Goal: Task Accomplishment & Management: Use online tool/utility

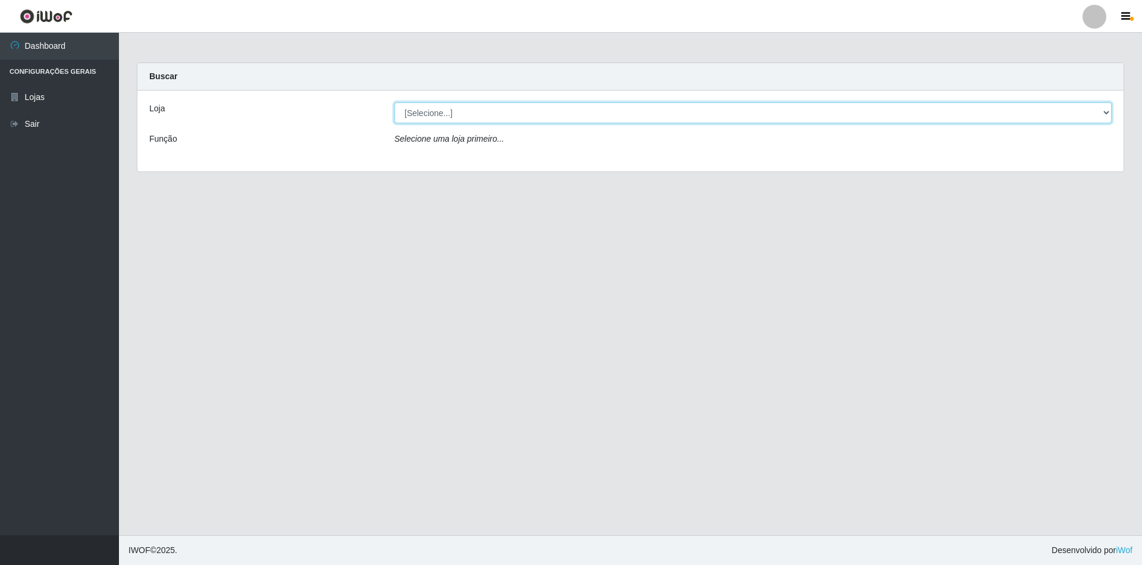
click at [479, 117] on select "[Selecione...] SuperShow - Asa Norte" at bounding box center [754, 112] width 718 height 21
select select "71"
click at [395, 102] on select "[Selecione...] SuperShow - Asa Norte" at bounding box center [754, 112] width 718 height 21
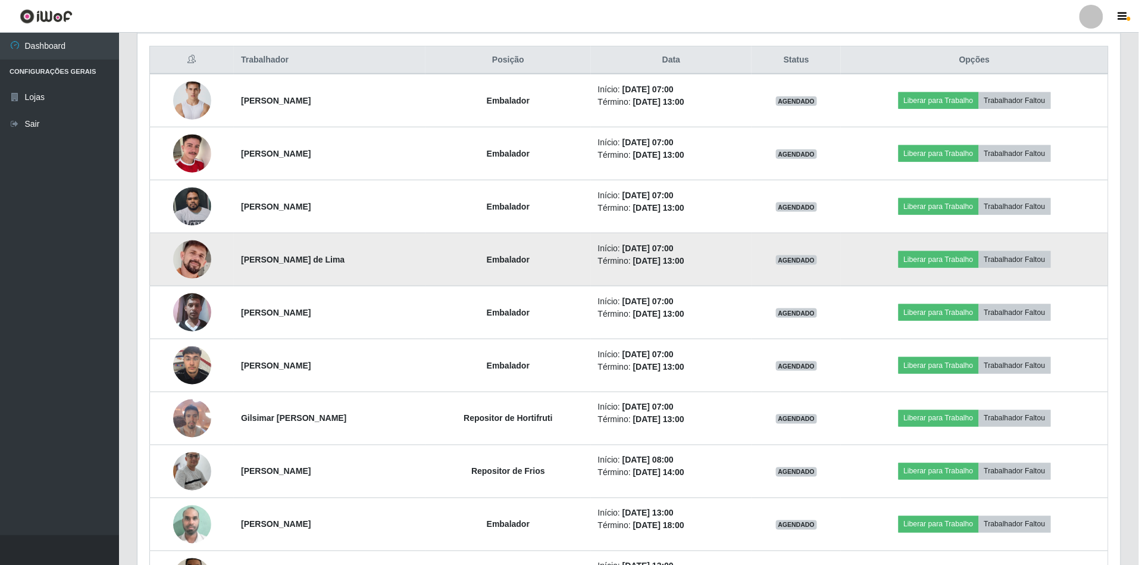
scroll to position [476, 0]
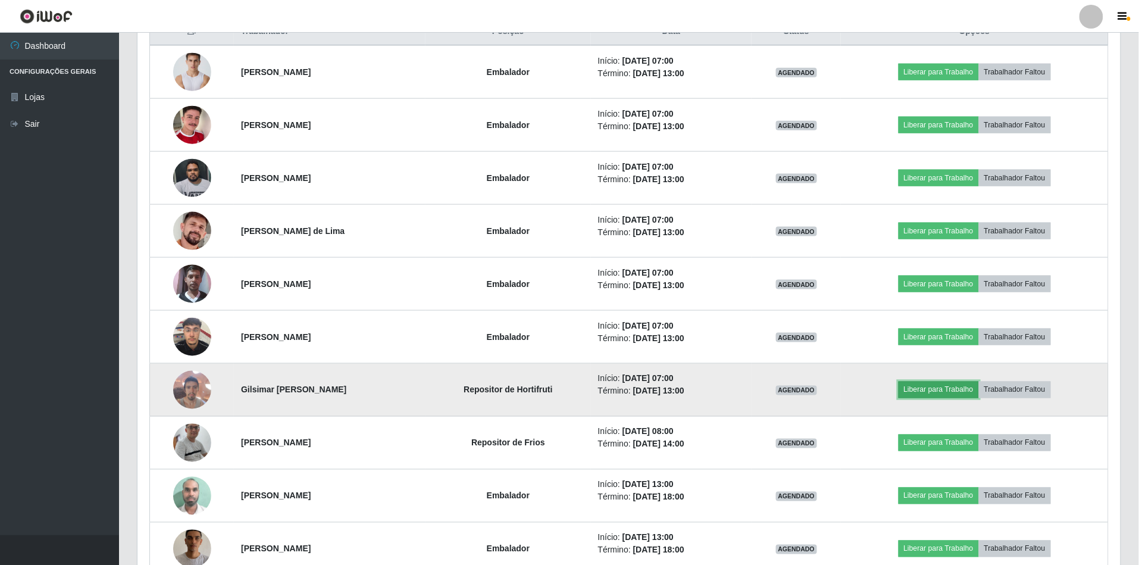
click at [935, 392] on button "Liberar para Trabalho" at bounding box center [939, 389] width 80 height 17
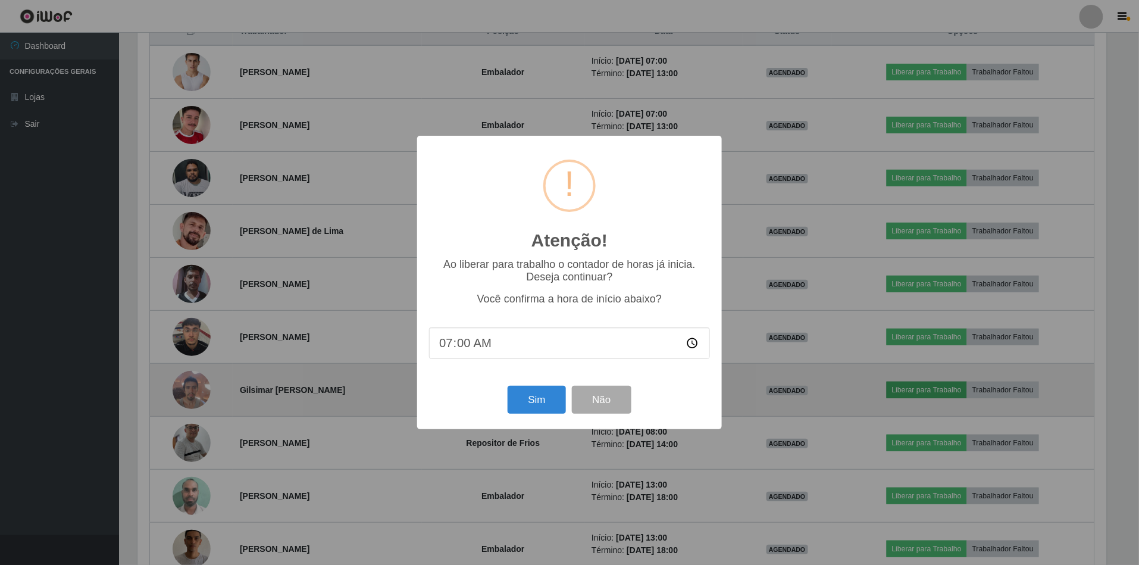
scroll to position [248, 972]
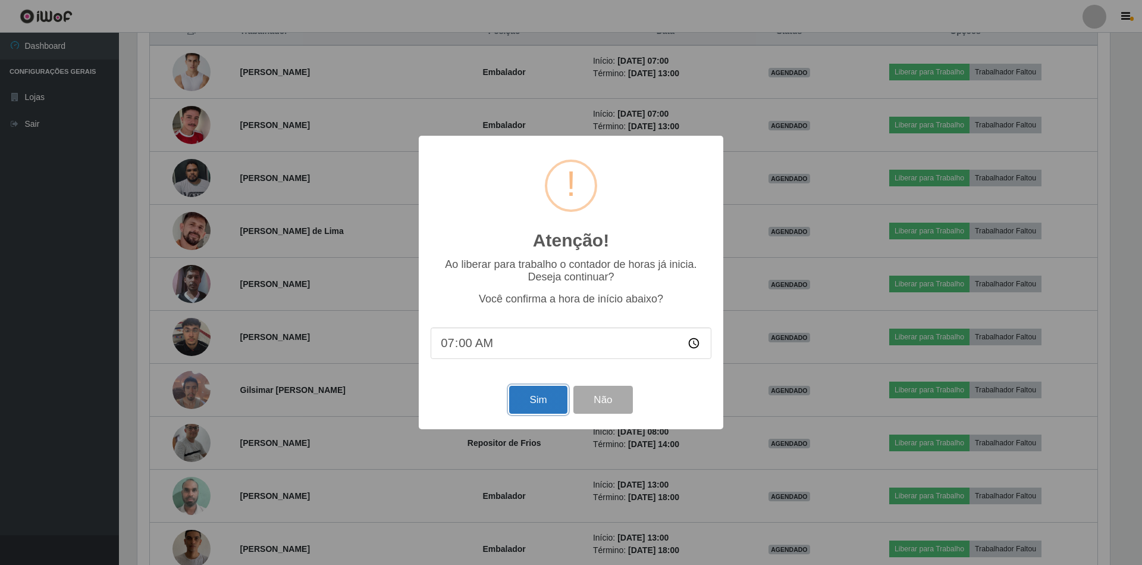
click at [537, 403] on button "Sim" at bounding box center [538, 400] width 58 height 28
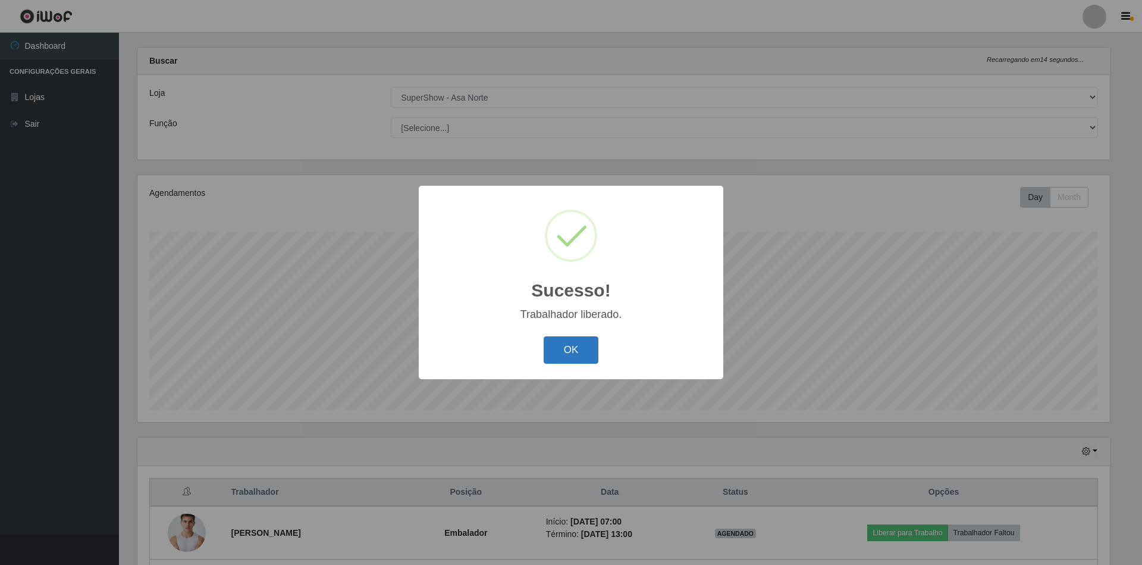
click at [567, 343] on button "OK" at bounding box center [571, 350] width 55 height 28
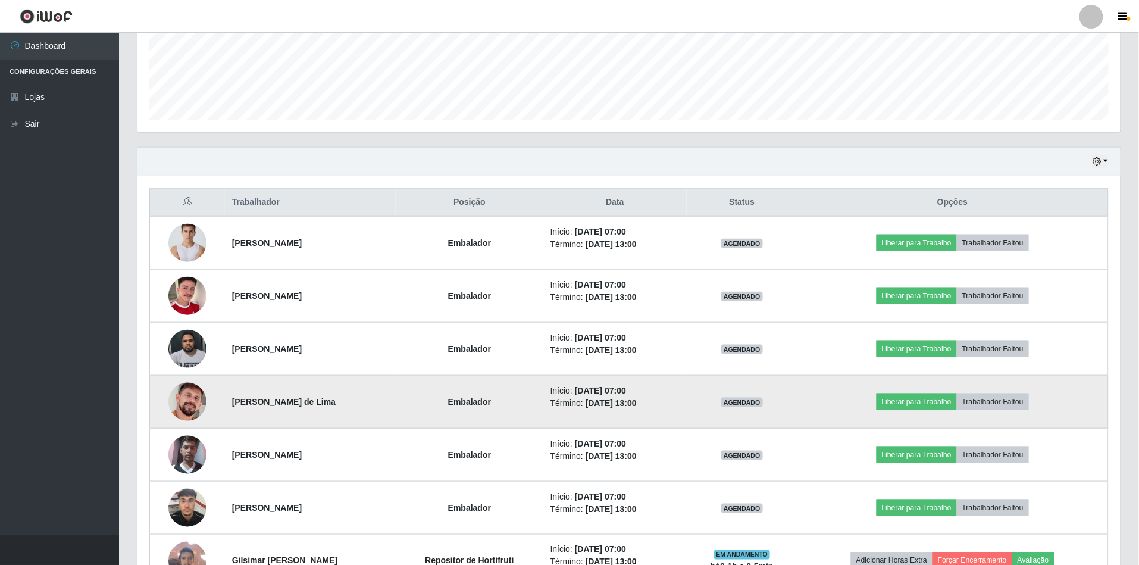
scroll to position [333, 0]
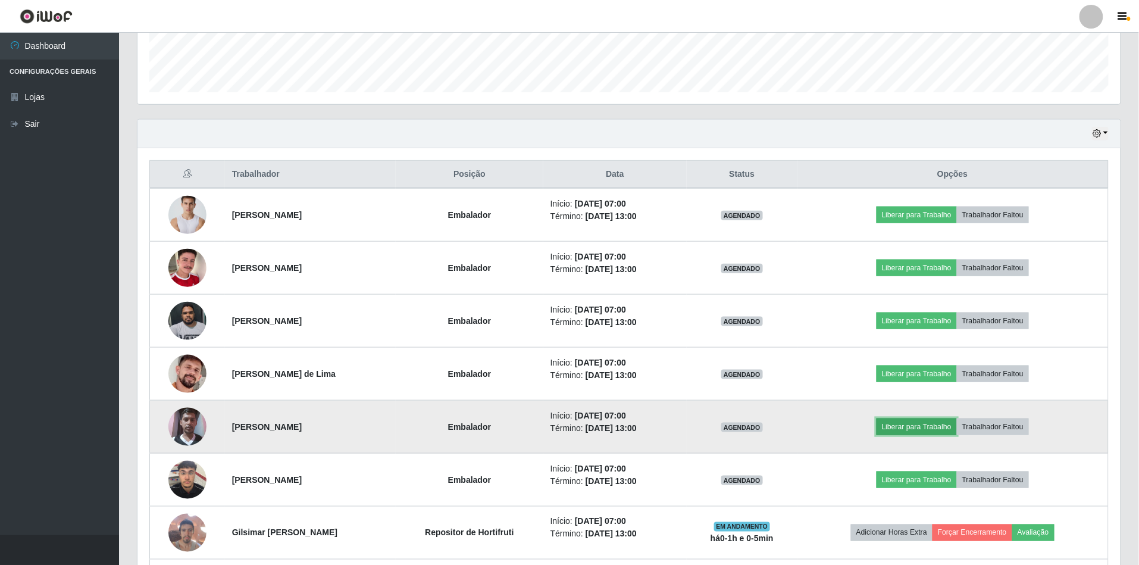
click at [907, 430] on button "Liberar para Trabalho" at bounding box center [916, 426] width 80 height 17
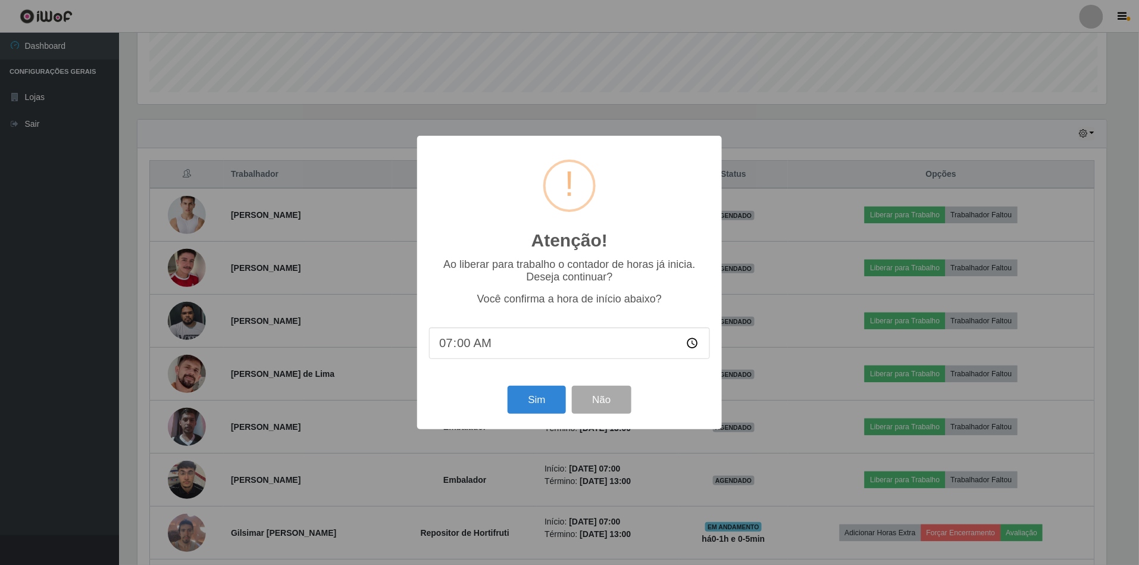
scroll to position [248, 972]
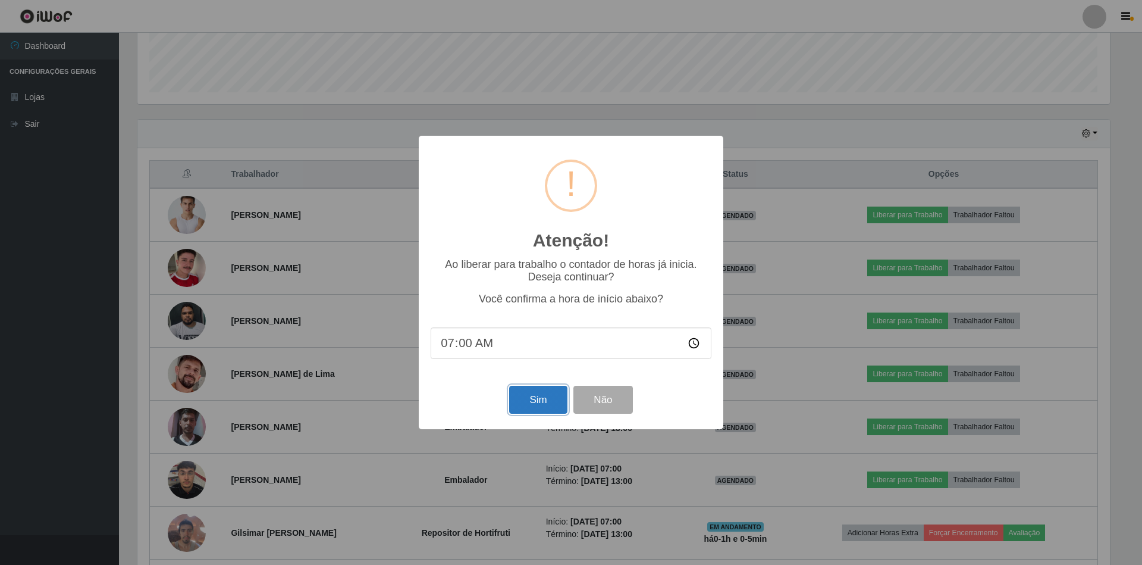
click at [531, 395] on button "Sim" at bounding box center [538, 400] width 58 height 28
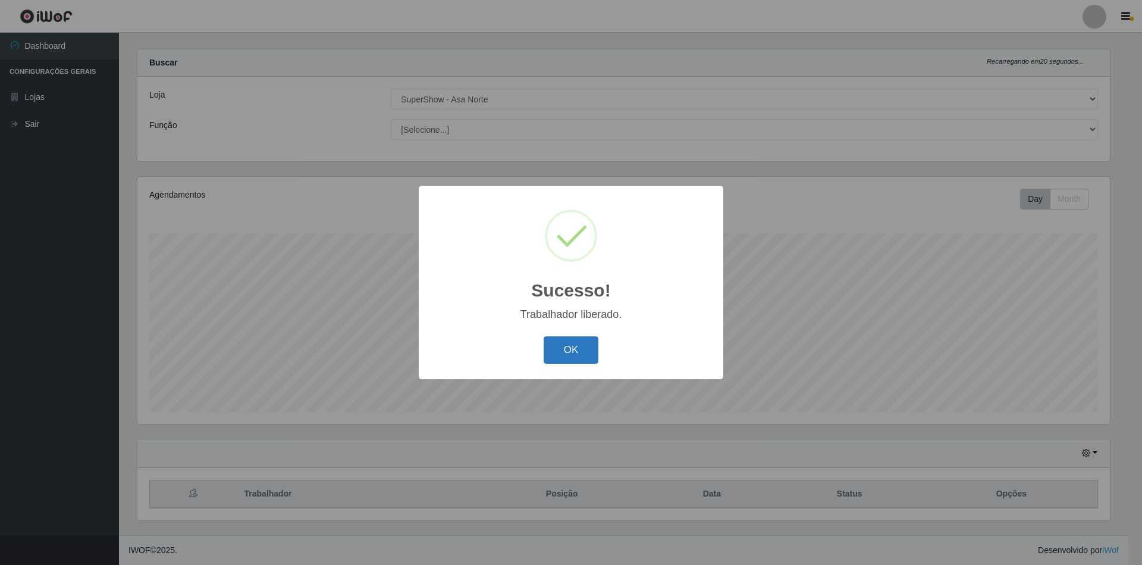
click at [569, 351] on button "OK" at bounding box center [571, 350] width 55 height 28
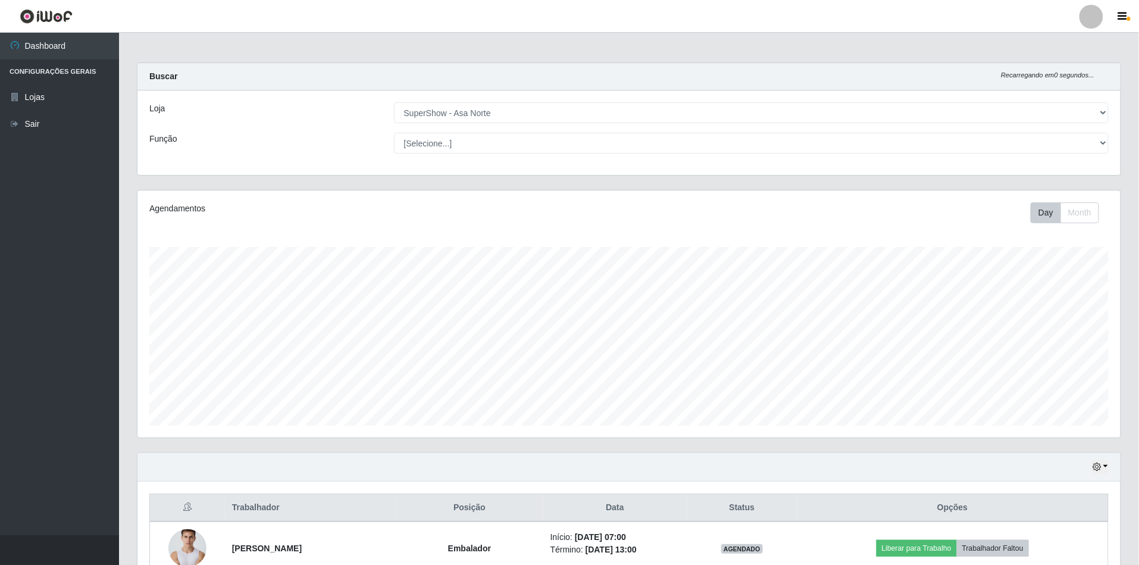
scroll to position [158, 0]
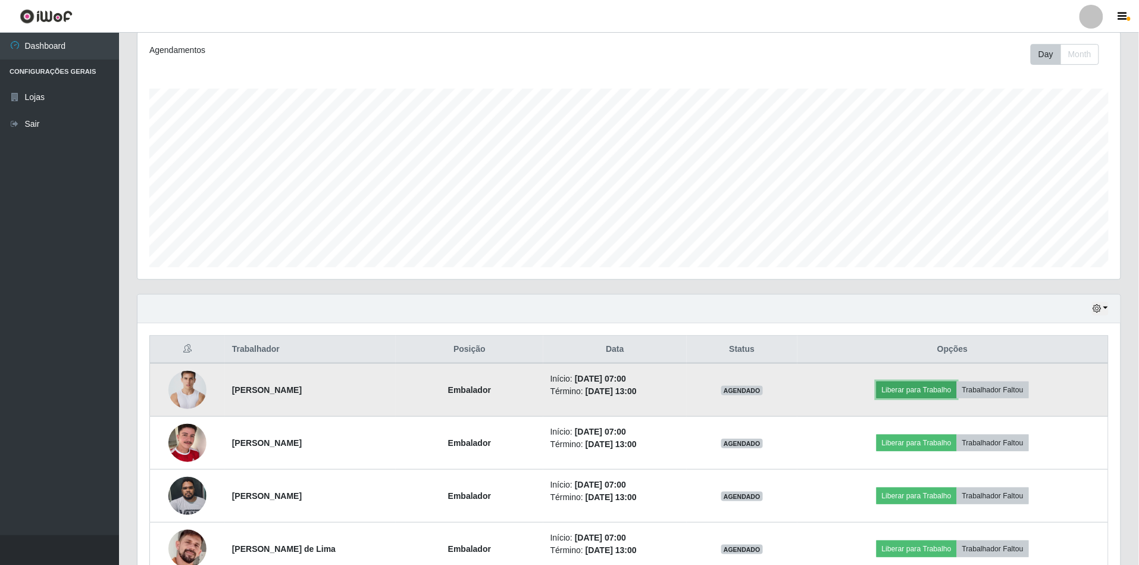
click at [928, 390] on button "Liberar para Trabalho" at bounding box center [916, 389] width 80 height 17
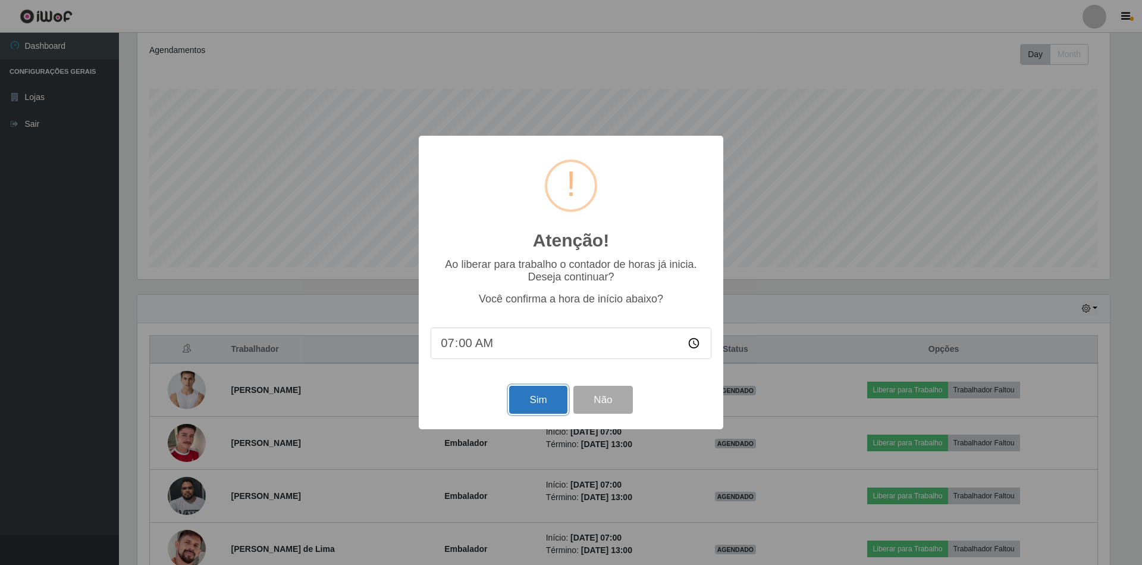
click at [552, 403] on button "Sim" at bounding box center [538, 400] width 58 height 28
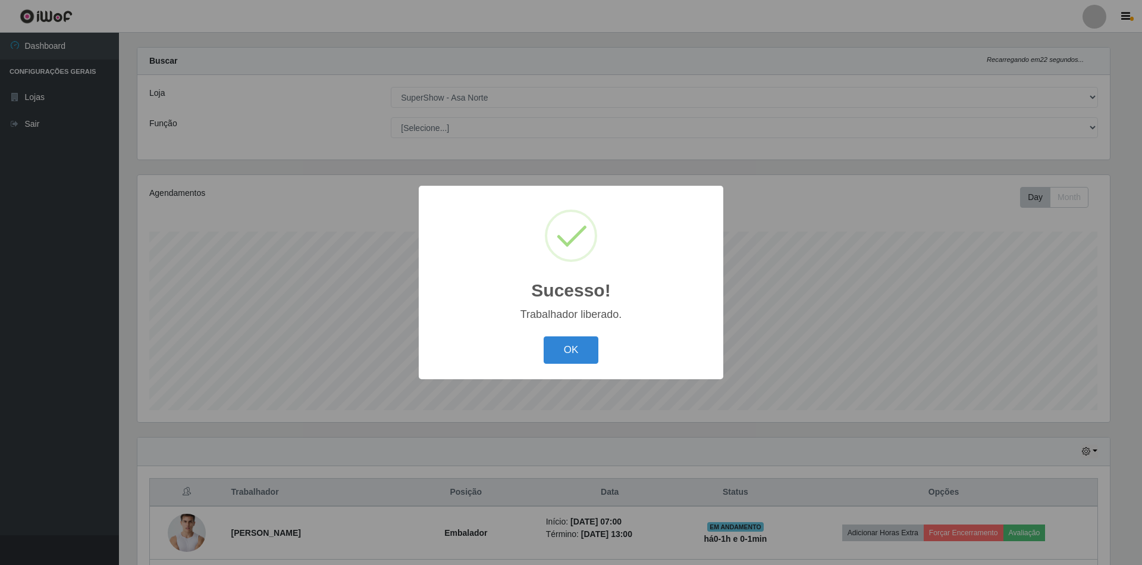
click at [544, 336] on button "OK" at bounding box center [571, 350] width 55 height 28
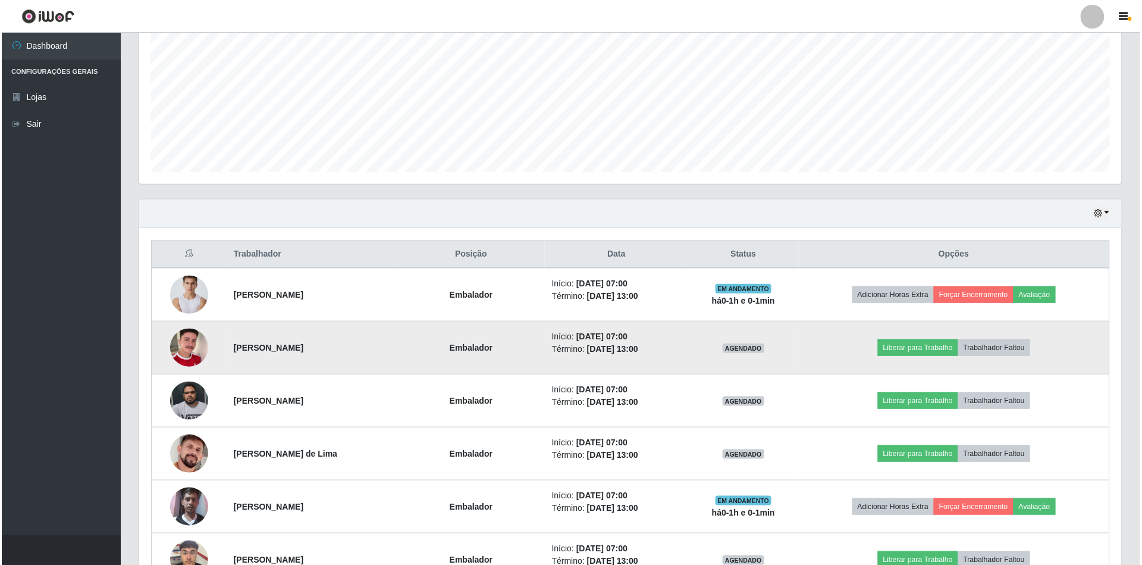
scroll to position [333, 0]
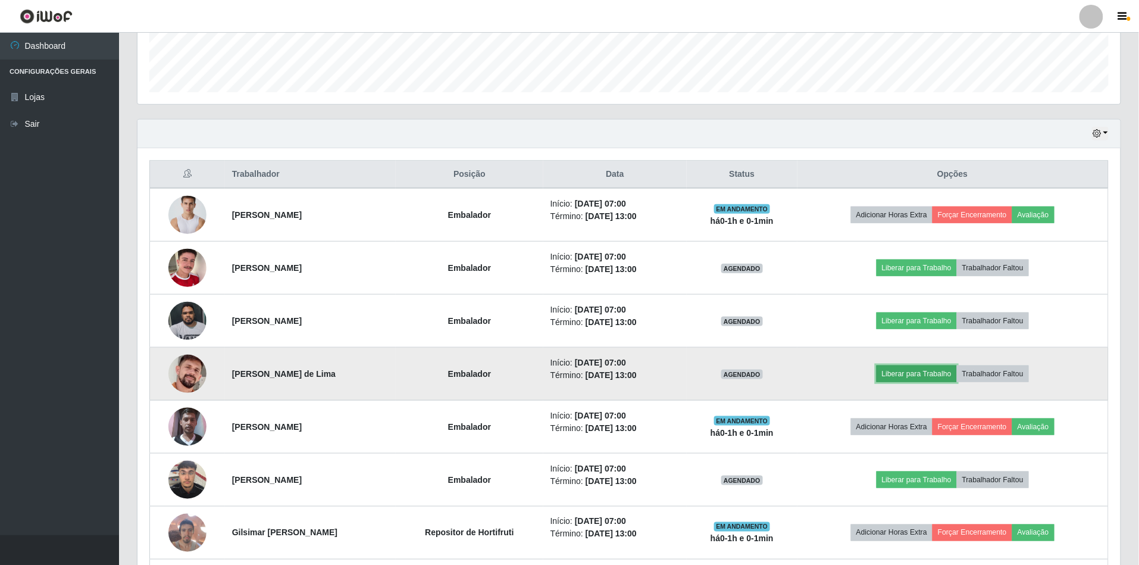
click at [934, 372] on button "Liberar para Trabalho" at bounding box center [916, 373] width 80 height 17
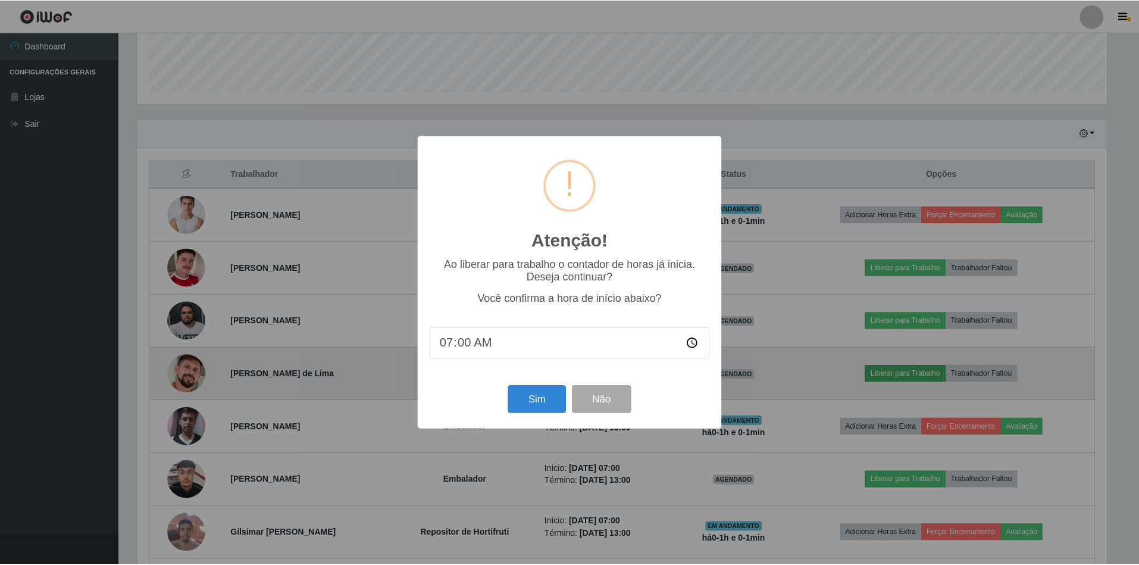
scroll to position [248, 972]
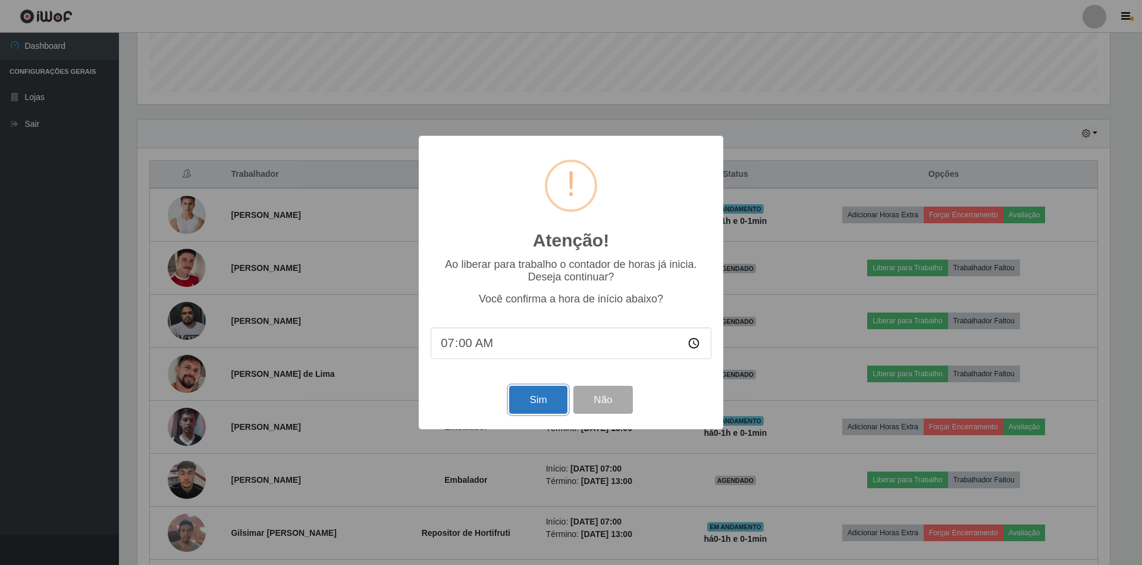
click at [530, 414] on button "Sim" at bounding box center [538, 400] width 58 height 28
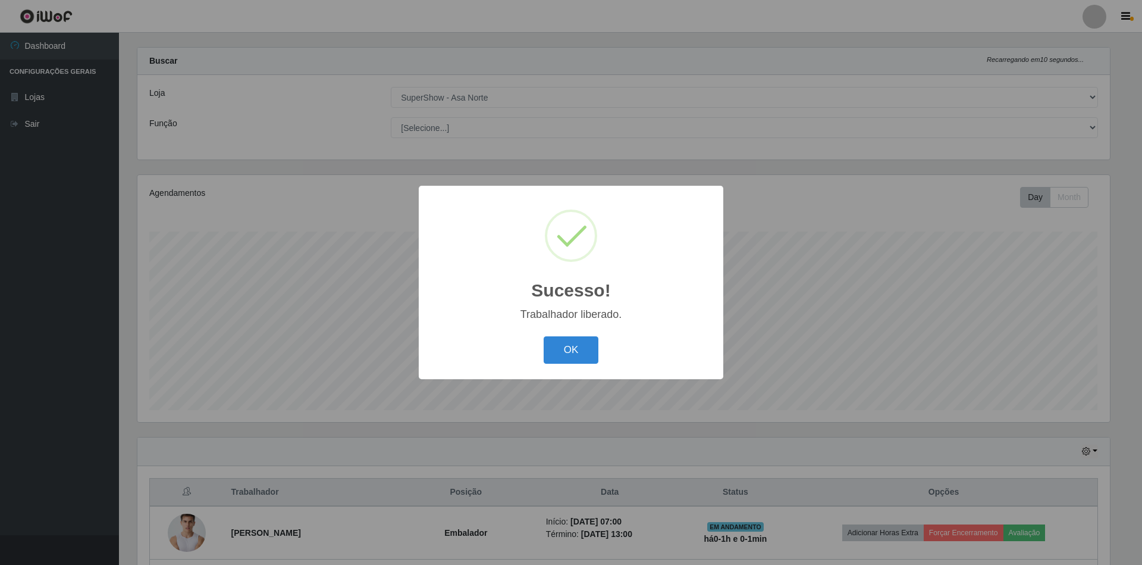
click at [544, 336] on button "OK" at bounding box center [571, 350] width 55 height 28
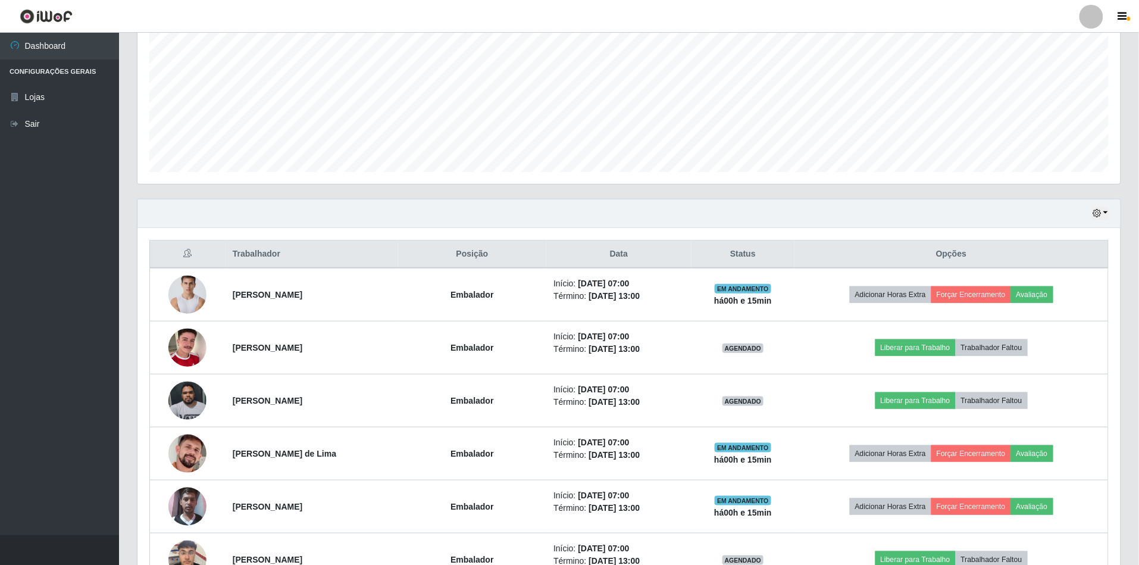
scroll to position [308, 0]
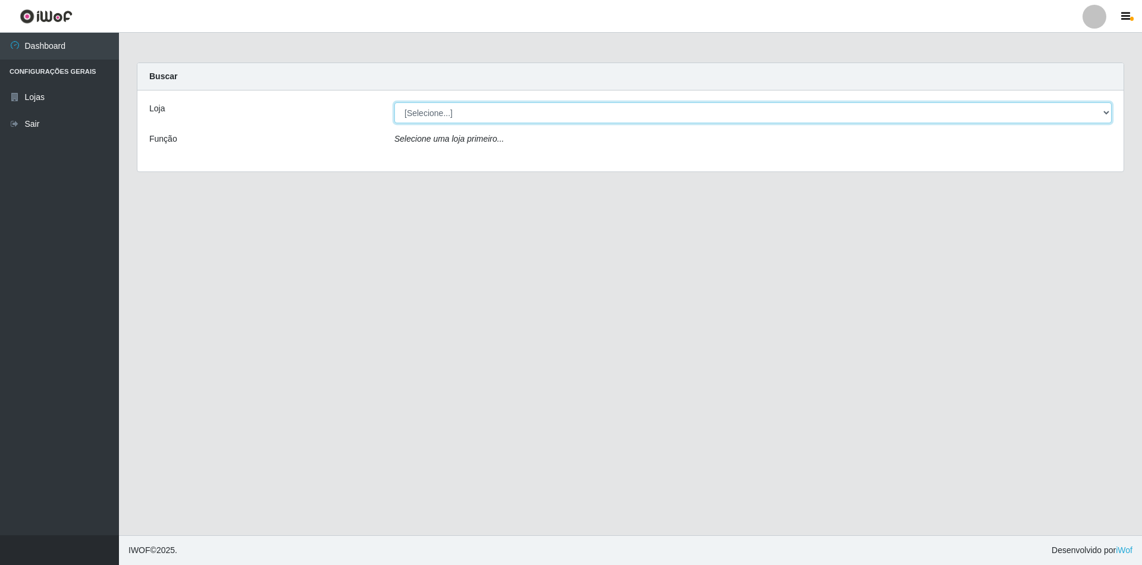
click at [424, 117] on select "[Selecione...] SuperShow - Asa Norte" at bounding box center [754, 112] width 718 height 21
select select "71"
click at [395, 102] on select "[Selecione...] SuperShow - Asa Norte" at bounding box center [754, 112] width 718 height 21
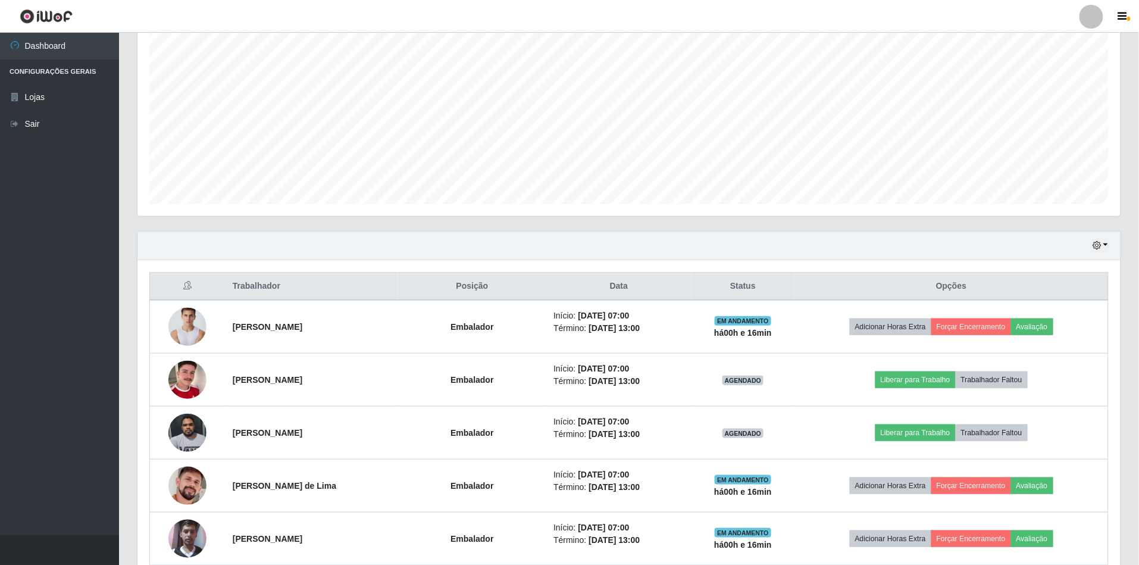
scroll to position [396, 0]
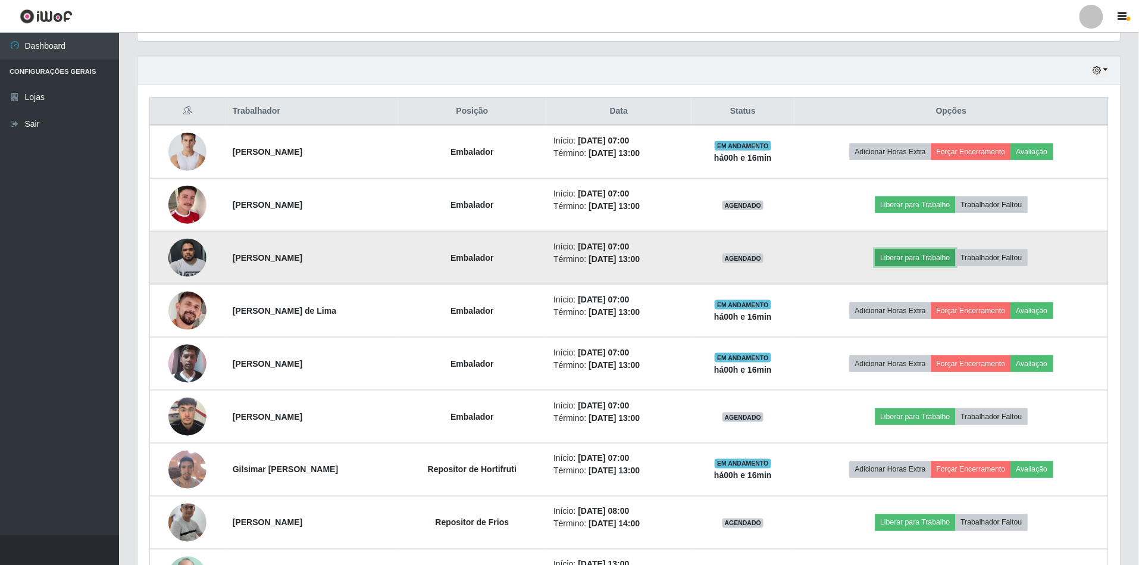
click at [919, 257] on button "Liberar para Trabalho" at bounding box center [915, 257] width 80 height 17
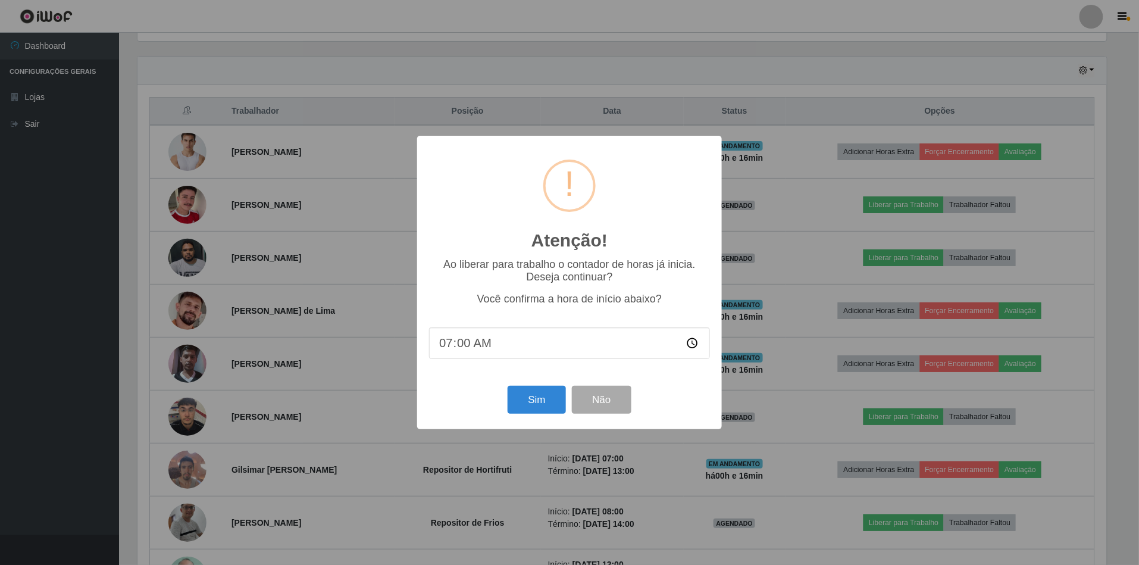
scroll to position [248, 972]
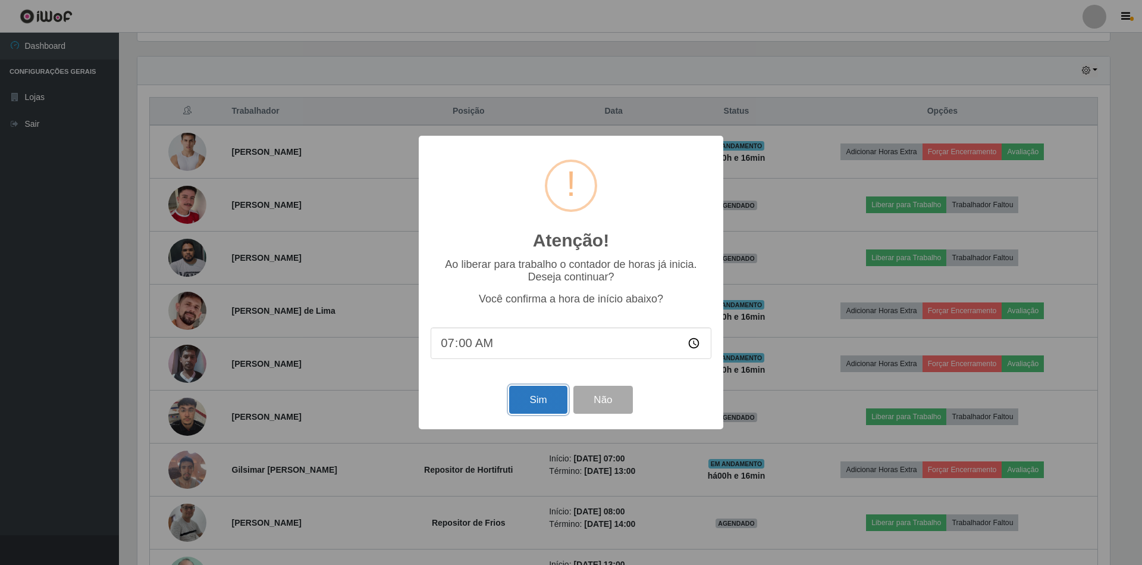
click at [531, 401] on button "Sim" at bounding box center [538, 400] width 58 height 28
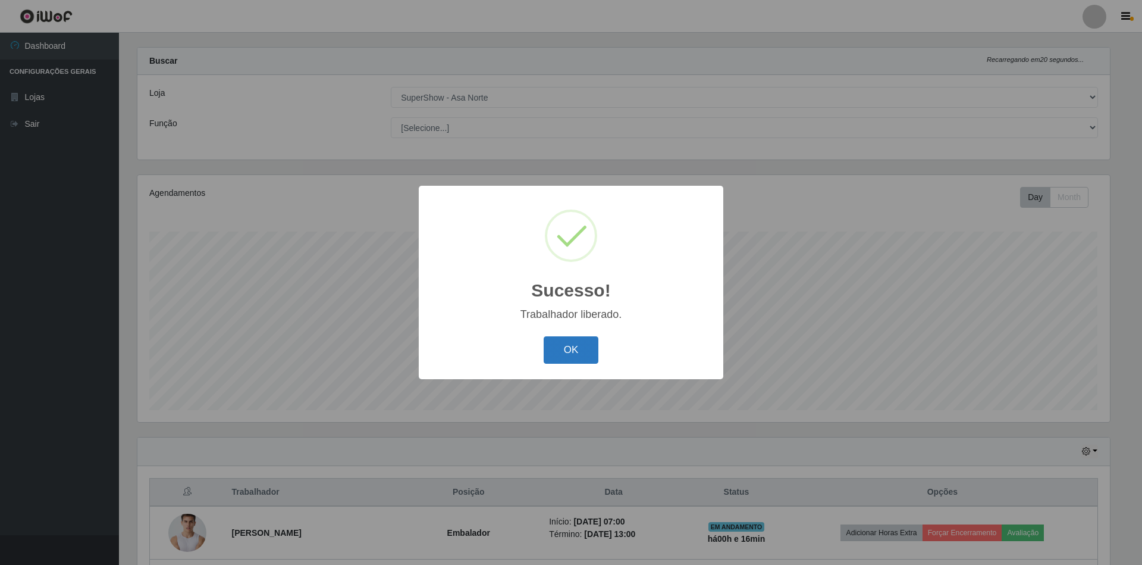
click at [582, 353] on button "OK" at bounding box center [571, 350] width 55 height 28
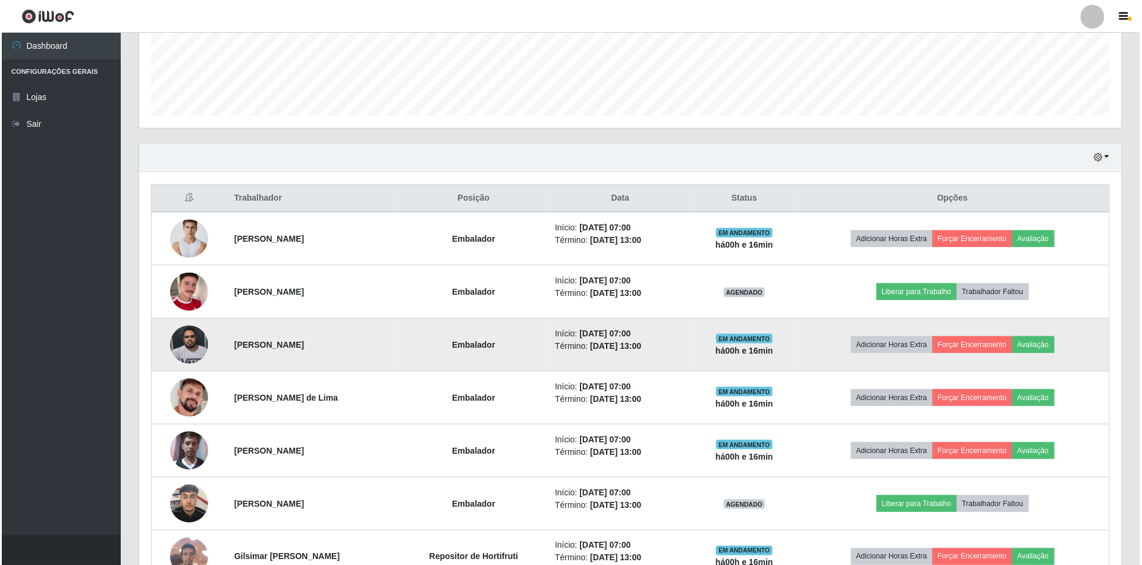
scroll to position [333, 0]
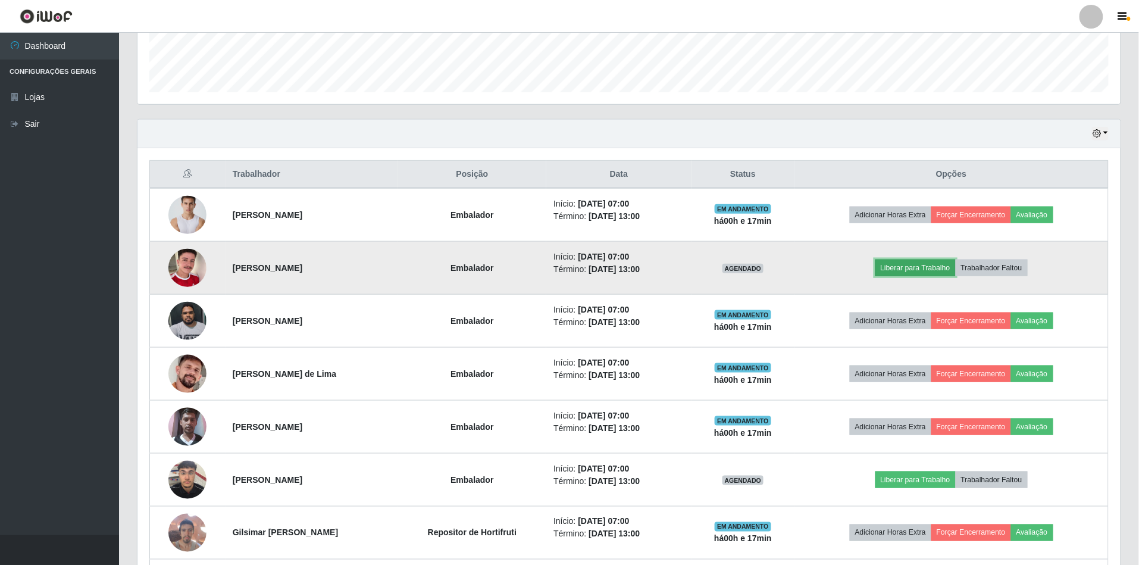
click at [929, 270] on button "Liberar para Trabalho" at bounding box center [915, 267] width 80 height 17
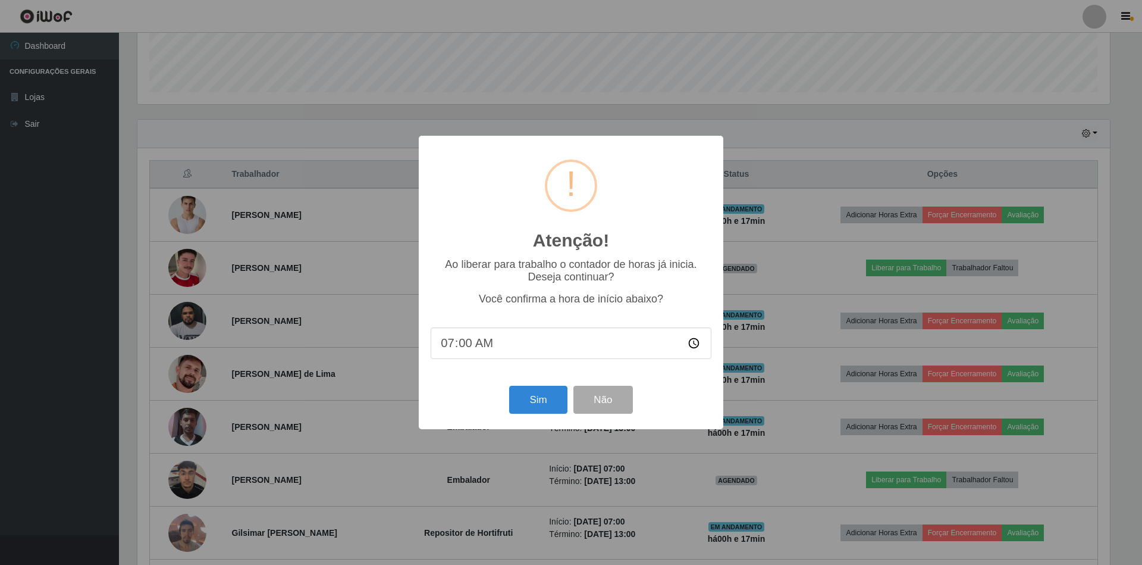
click at [455, 345] on input "07:00" at bounding box center [571, 343] width 281 height 32
click at [464, 344] on input "07:00" at bounding box center [571, 343] width 281 height 32
type input "07:15"
click at [531, 411] on button "Sim" at bounding box center [538, 400] width 58 height 28
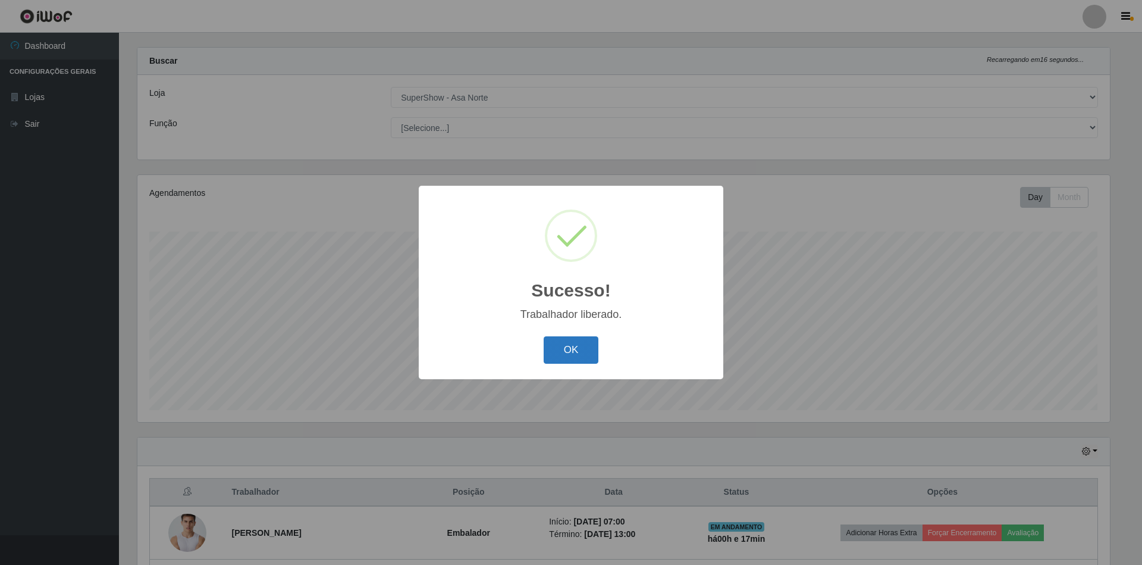
click at [558, 352] on button "OK" at bounding box center [571, 350] width 55 height 28
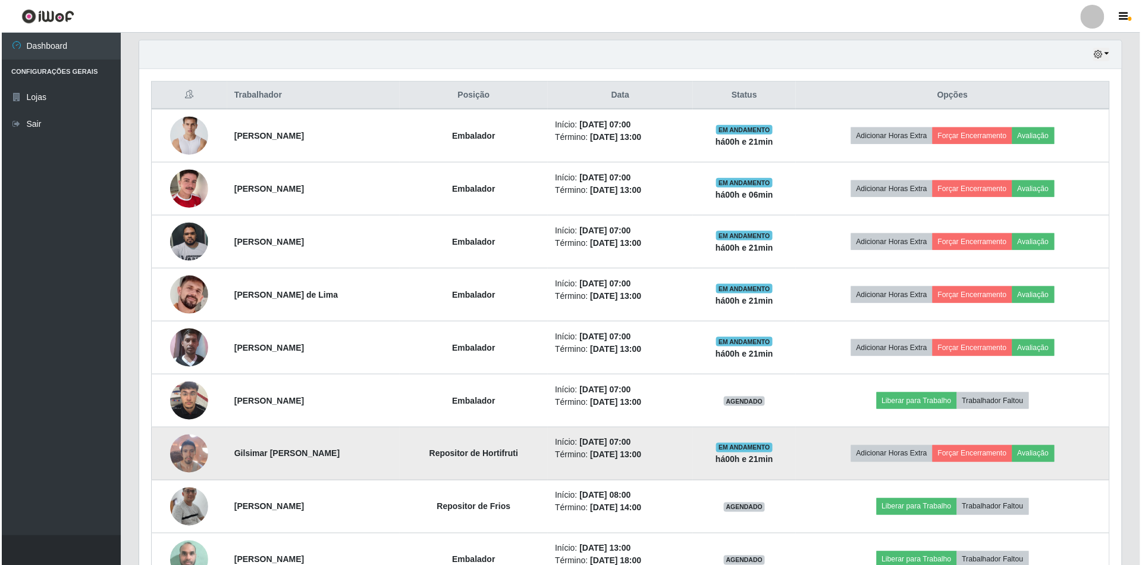
scroll to position [491, 0]
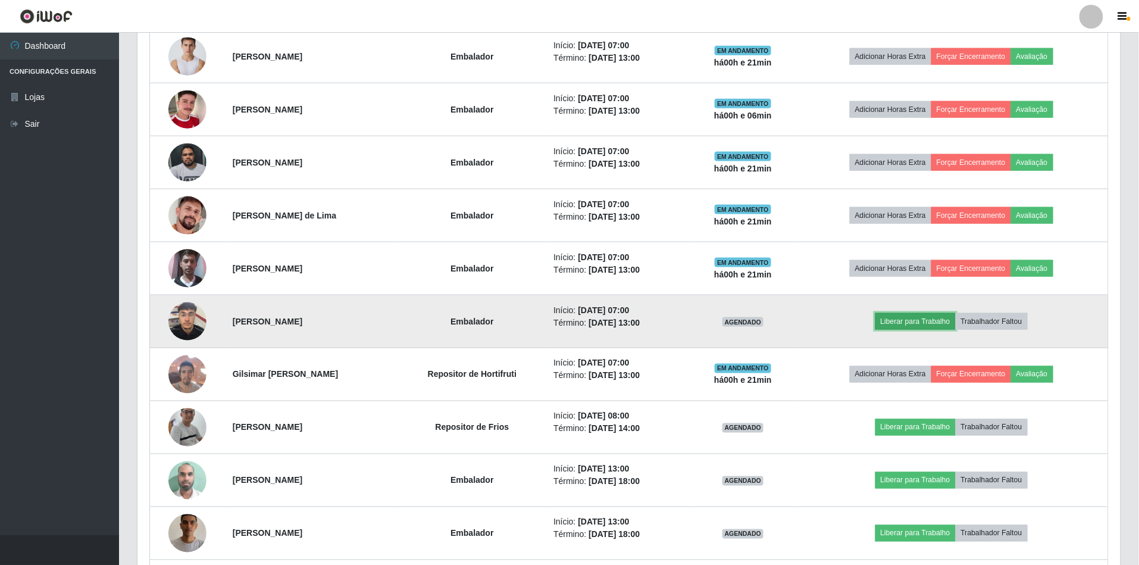
click at [926, 325] on button "Liberar para Trabalho" at bounding box center [915, 321] width 80 height 17
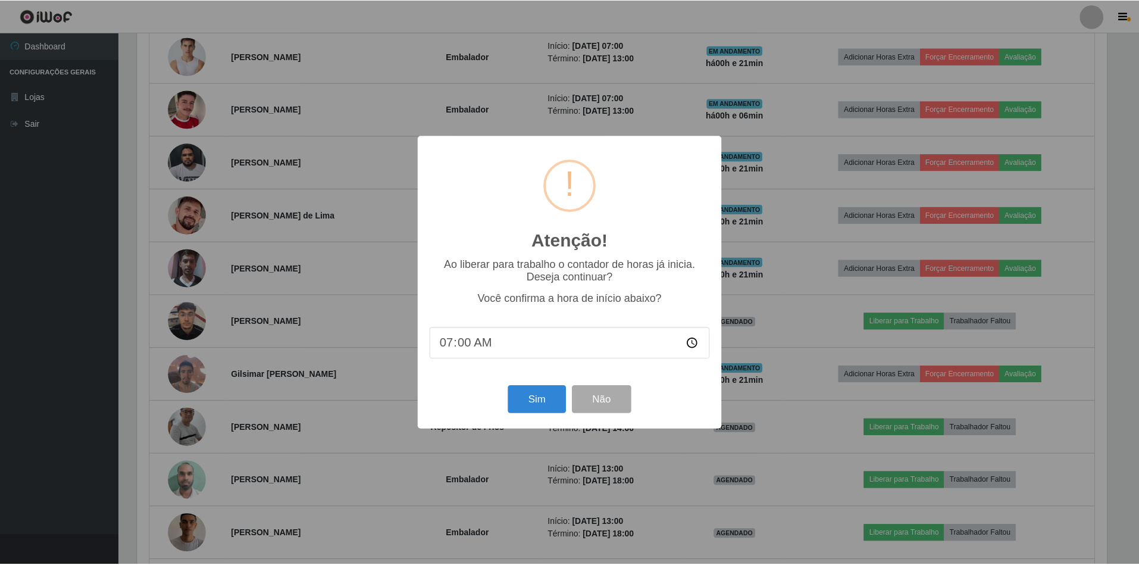
scroll to position [248, 972]
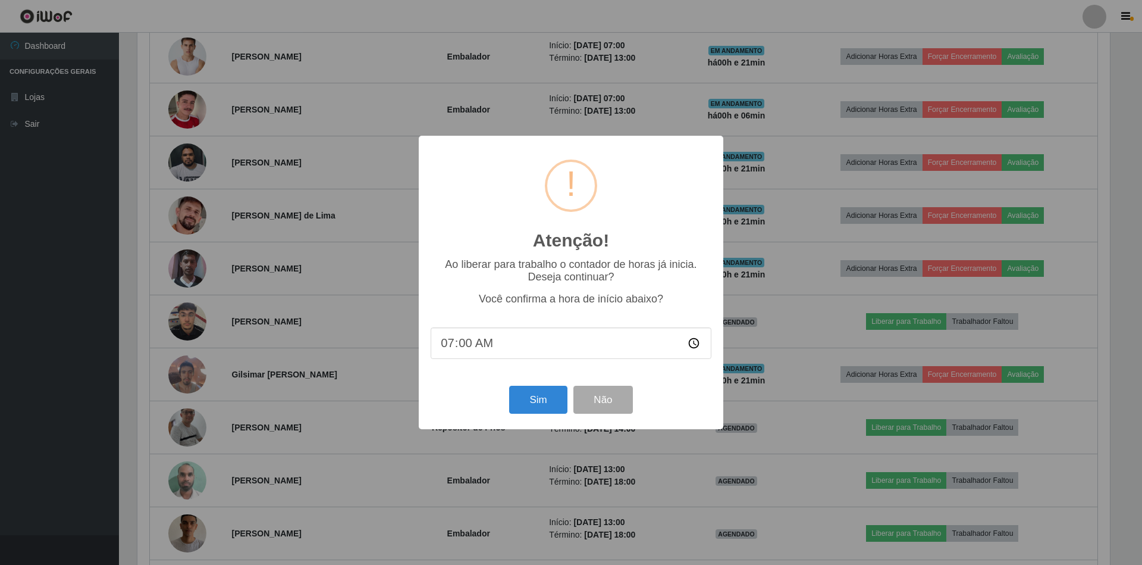
click at [465, 343] on input "07:00" at bounding box center [571, 343] width 281 height 32
type input "07:21"
click at [548, 411] on button "Sim" at bounding box center [538, 400] width 58 height 28
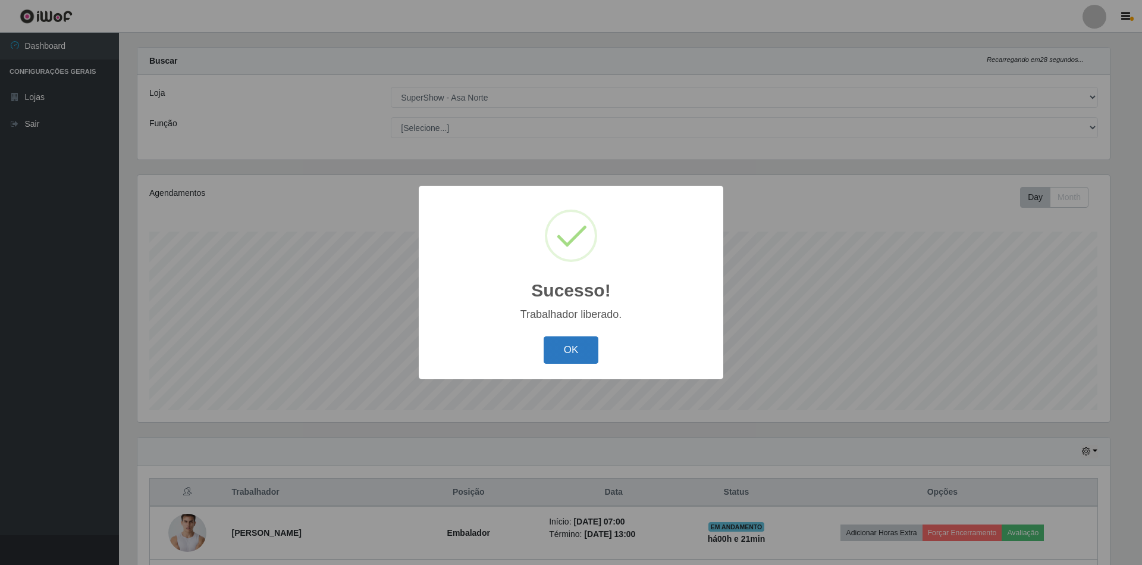
click at [586, 352] on button "OK" at bounding box center [571, 350] width 55 height 28
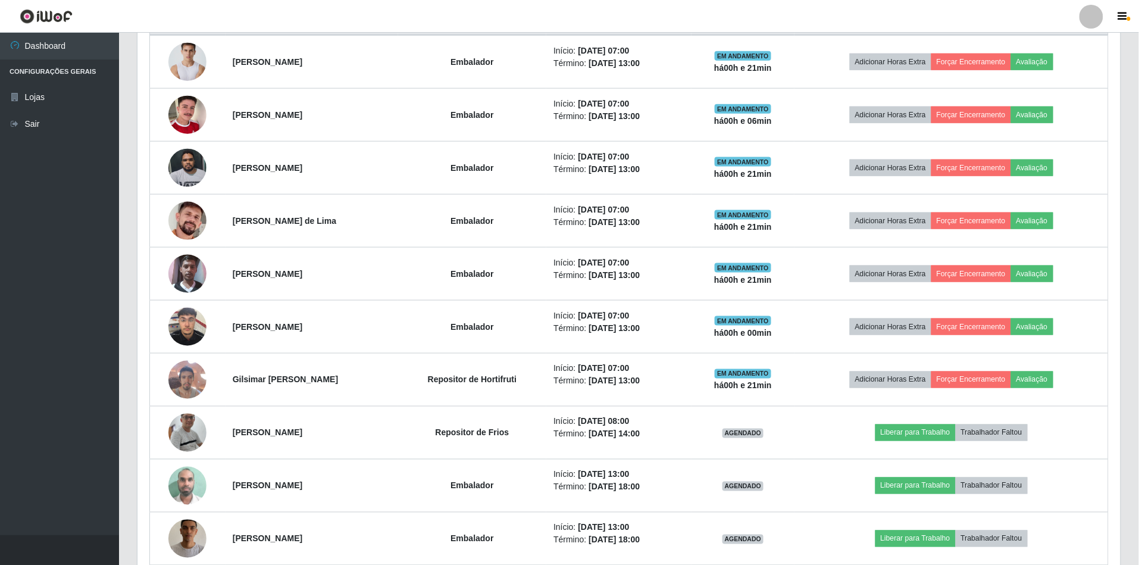
scroll to position [491, 0]
